Goal: Transaction & Acquisition: Purchase product/service

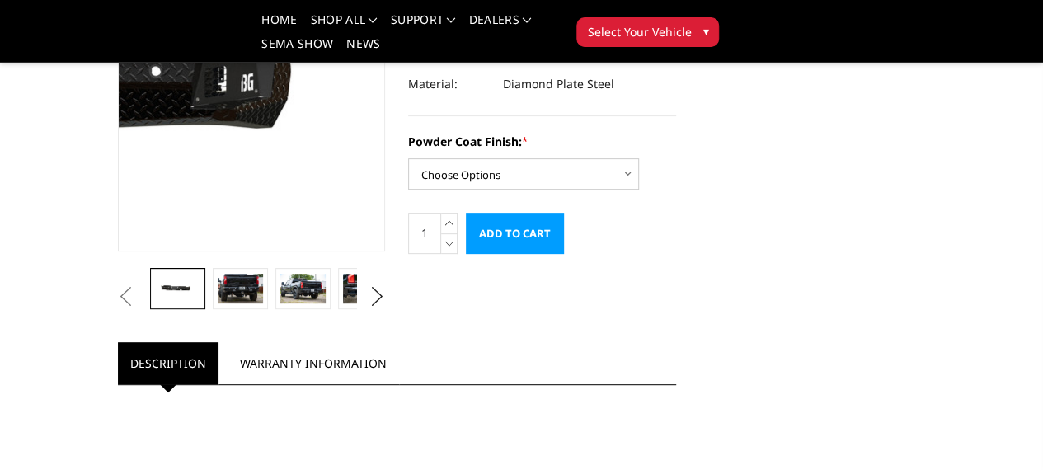
scroll to position [247, 0]
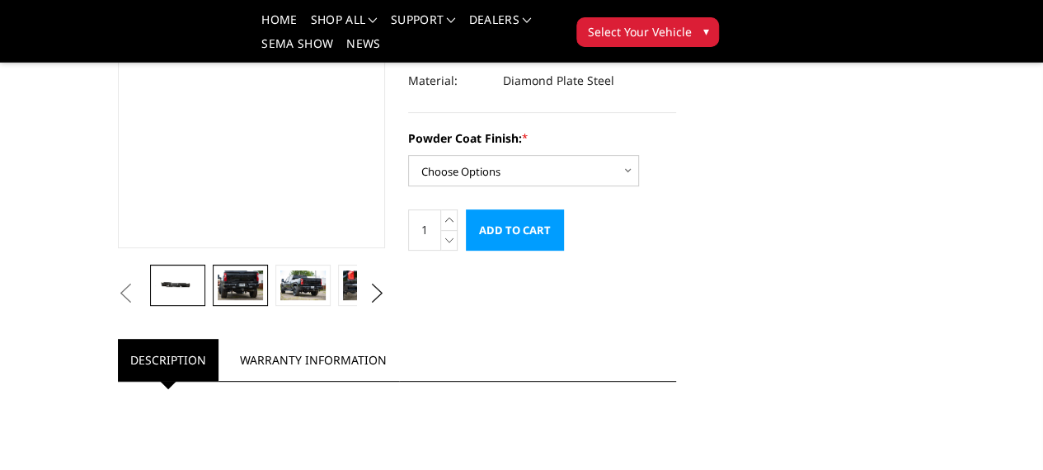
click at [218, 300] on img at bounding box center [240, 285] width 45 height 30
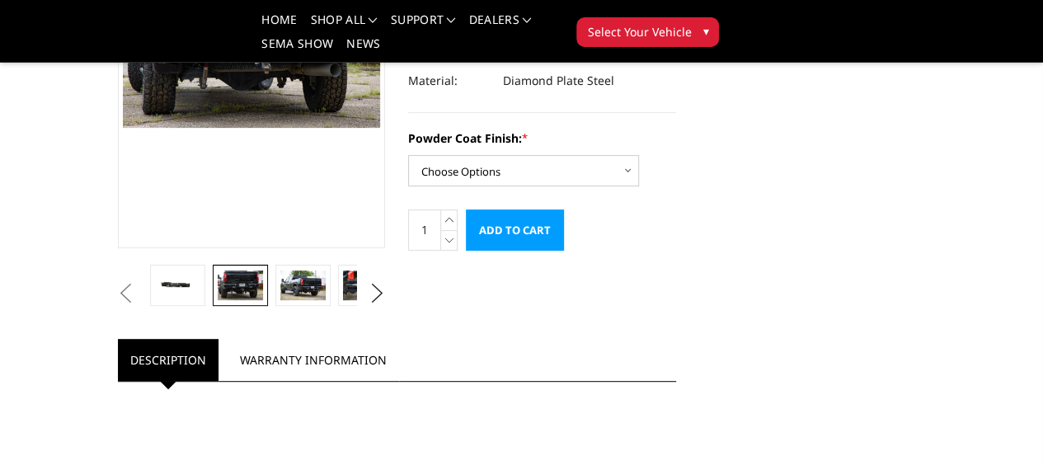
scroll to position [213, 0]
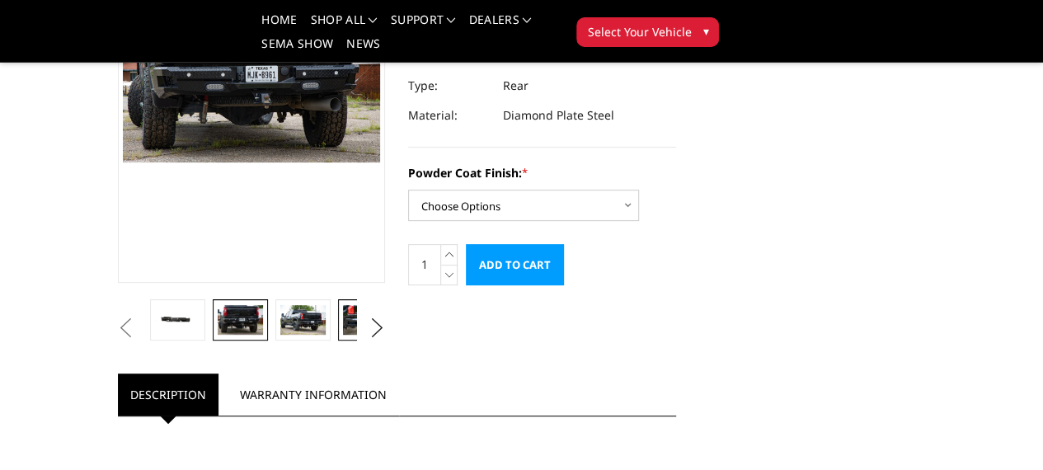
click at [343, 335] on img at bounding box center [365, 320] width 45 height 30
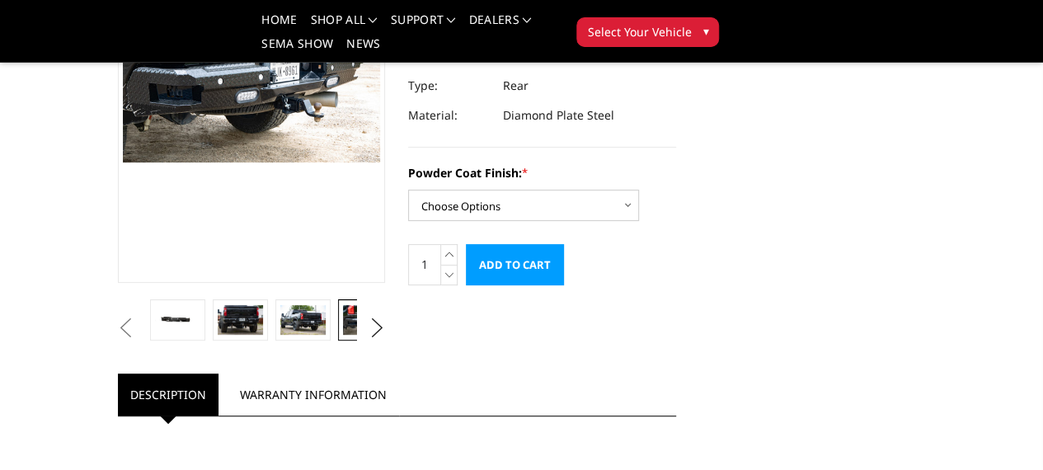
click at [406, 335] on img at bounding box center [428, 320] width 45 height 30
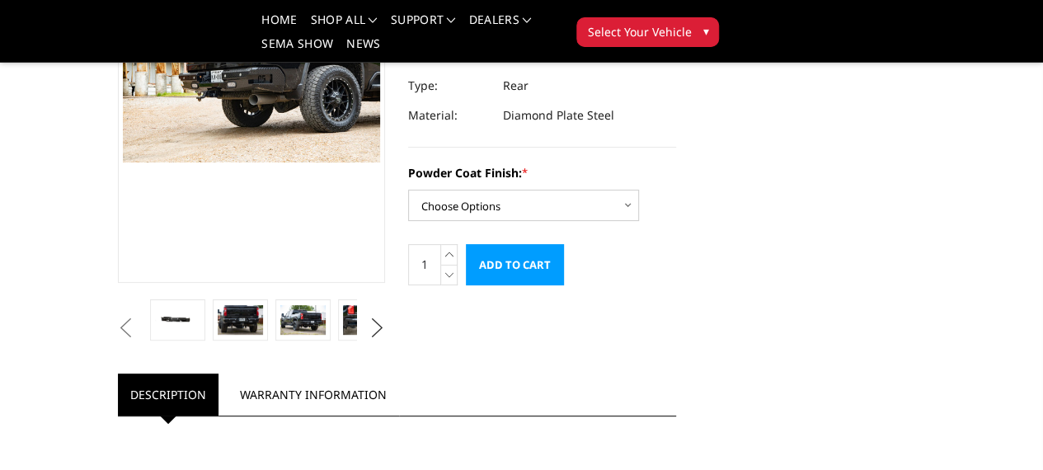
click at [369, 341] on button "Next" at bounding box center [376, 328] width 25 height 25
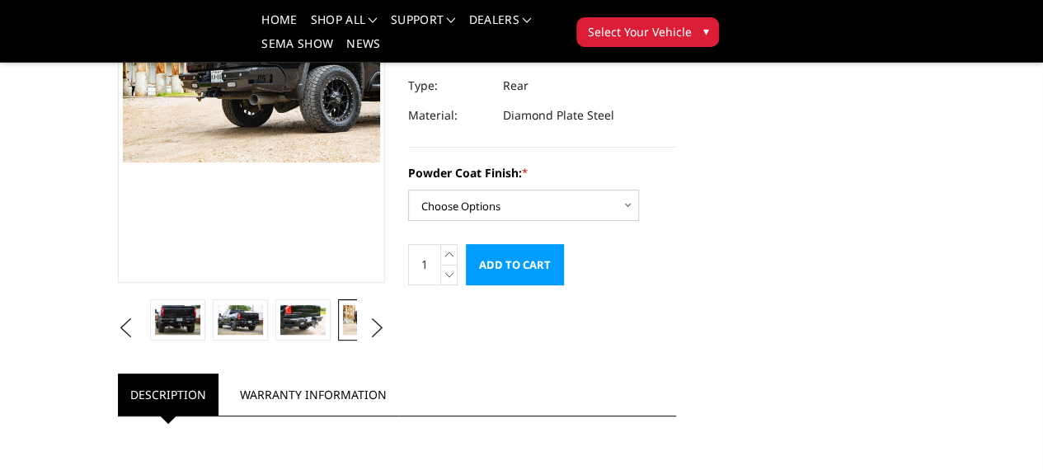
click at [406, 335] on img at bounding box center [428, 320] width 45 height 30
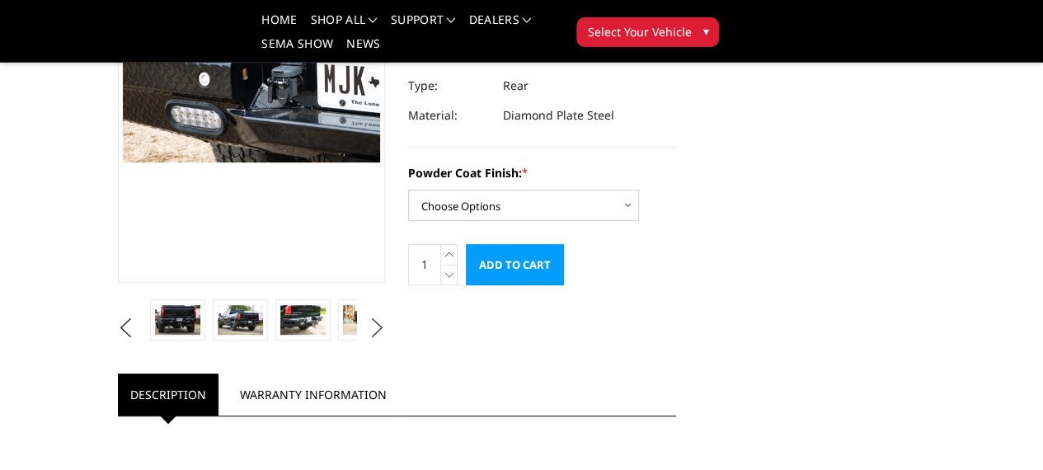
click at [366, 341] on button "Next" at bounding box center [376, 328] width 25 height 25
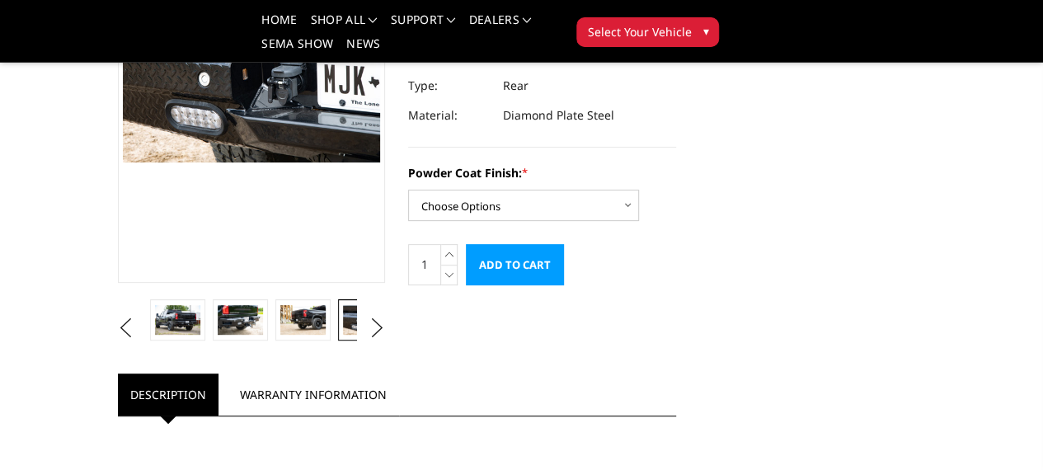
click at [406, 335] on img at bounding box center [428, 320] width 45 height 30
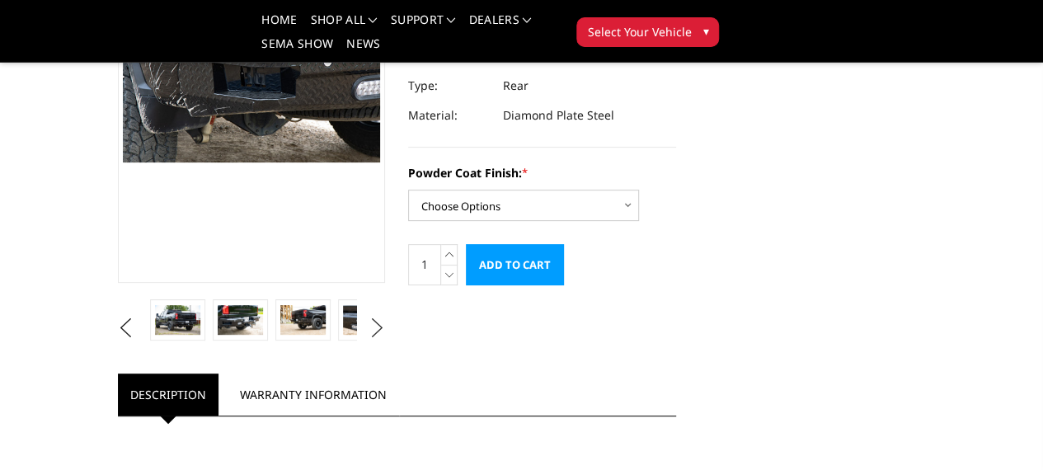
click at [369, 341] on button "Next" at bounding box center [376, 328] width 25 height 25
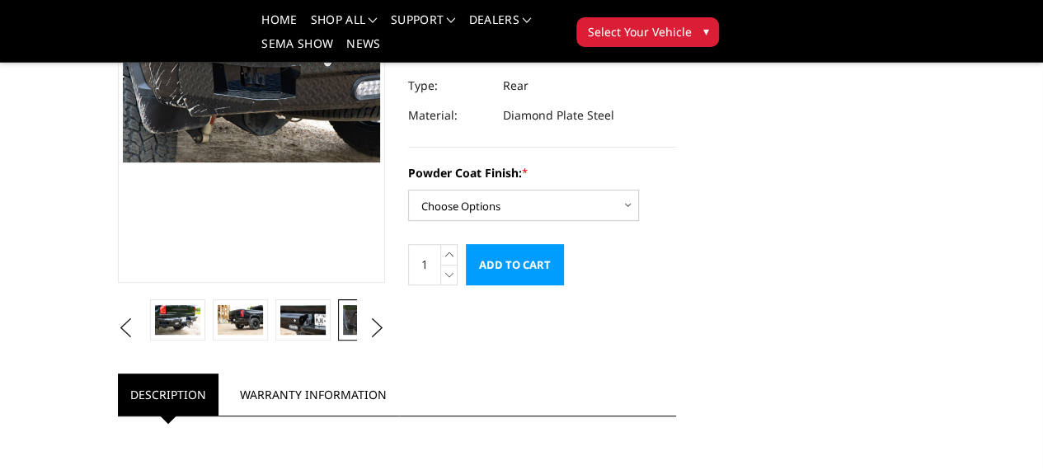
click at [406, 335] on img at bounding box center [428, 320] width 45 height 30
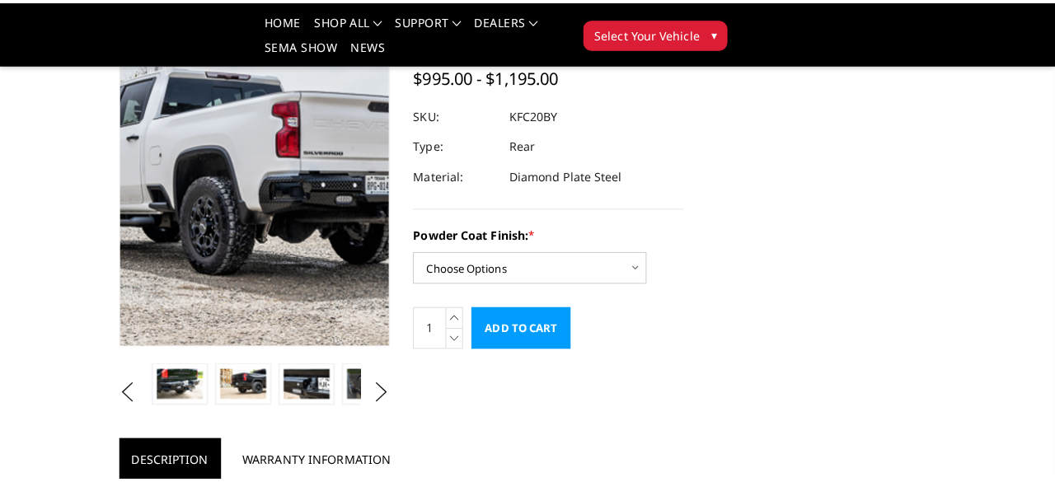
scroll to position [130, 0]
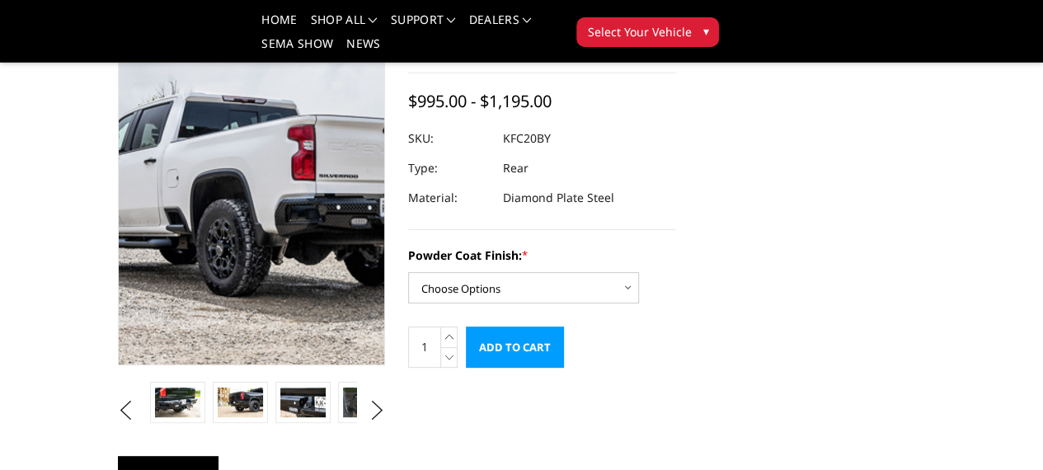
click at [249, 202] on img at bounding box center [201, 200] width 1055 height 704
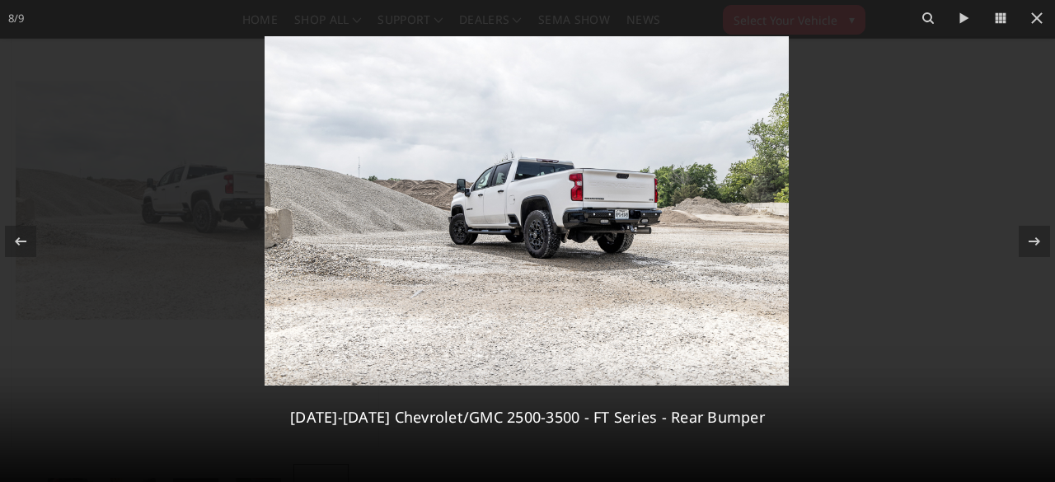
click at [639, 222] on img at bounding box center [527, 211] width 524 height 350
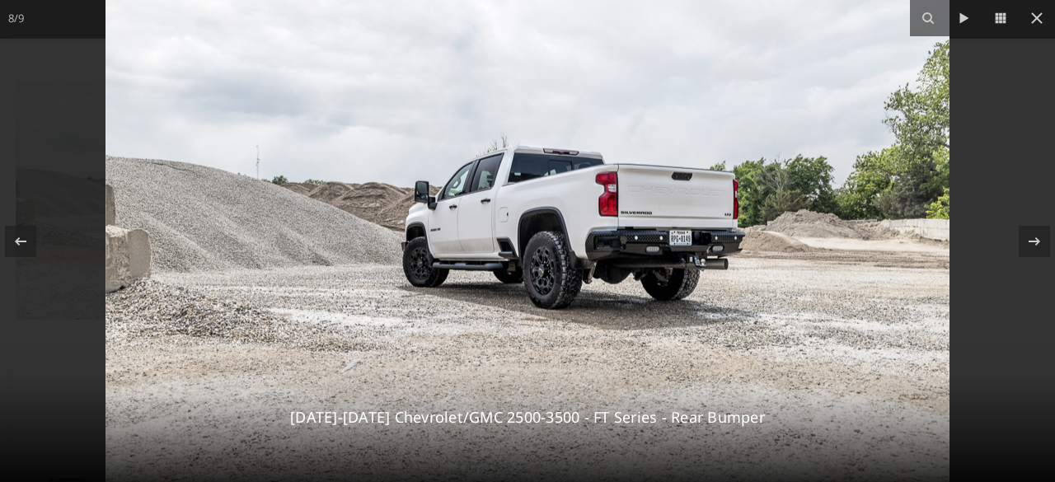
drag, startPoint x: 631, startPoint y: 250, endPoint x: 547, endPoint y: 280, distance: 88.4
click at [547, 280] on img at bounding box center [528, 232] width 844 height 563
click at [21, 241] on icon at bounding box center [21, 241] width 12 height 8
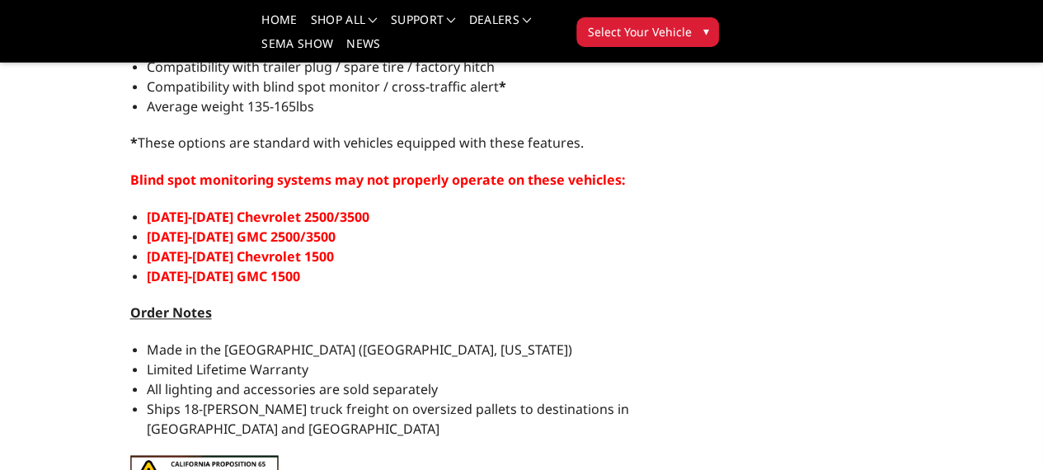
scroll to position [742, 0]
